Goal: Check status: Check status

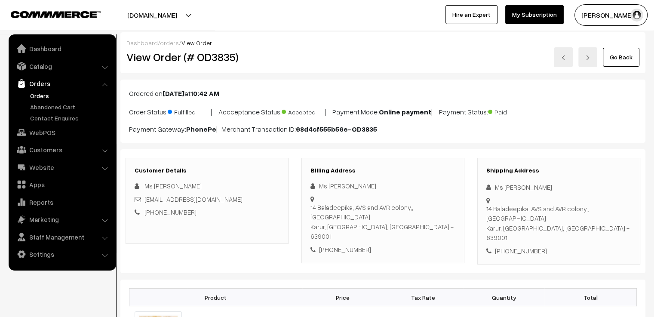
click at [167, 44] on link "orders" at bounding box center [169, 42] width 19 height 7
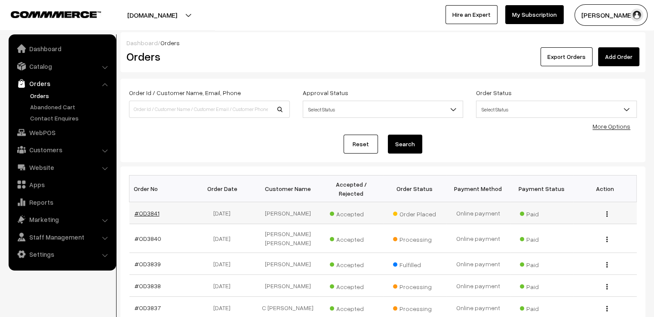
click at [155, 209] on link "#OD3841" at bounding box center [147, 212] width 25 height 7
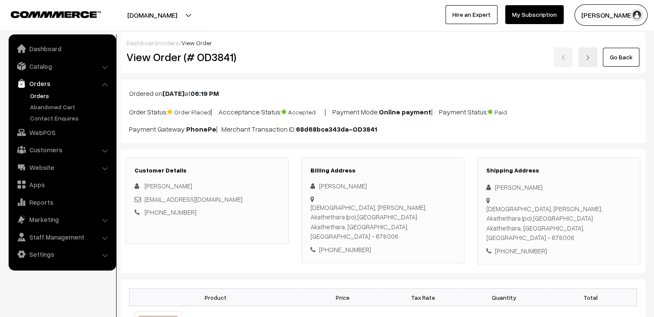
click at [587, 62] on link at bounding box center [587, 57] width 19 height 20
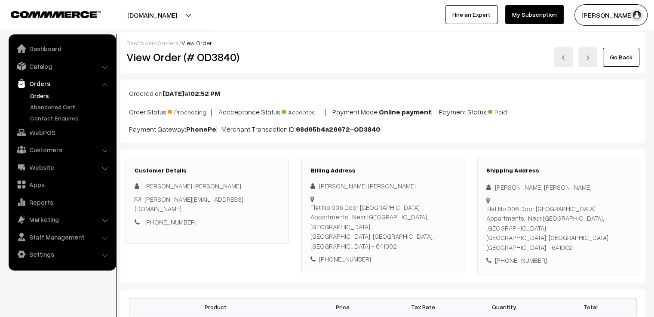
click at [560, 59] on link at bounding box center [562, 57] width 19 height 20
